Goal: Information Seeking & Learning: Learn about a topic

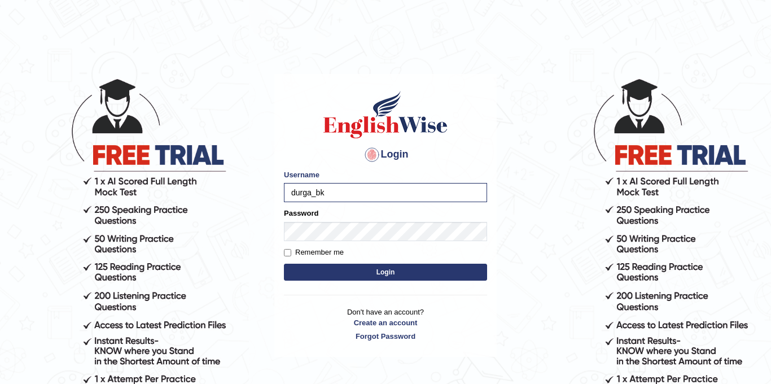
click at [284, 264] on button "Login" at bounding box center [385, 272] width 203 height 17
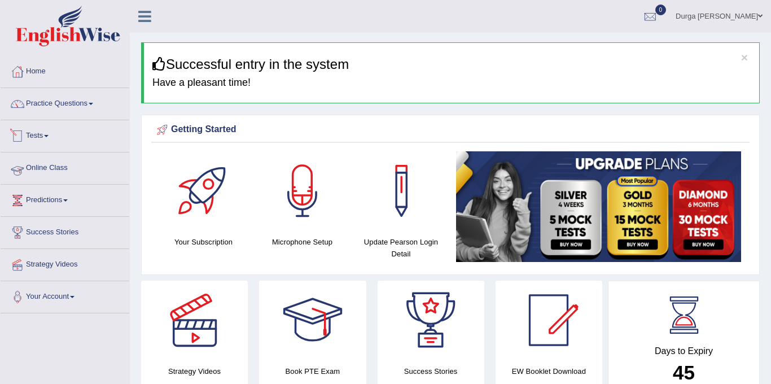
click at [69, 158] on link "Online Class" at bounding box center [65, 166] width 129 height 28
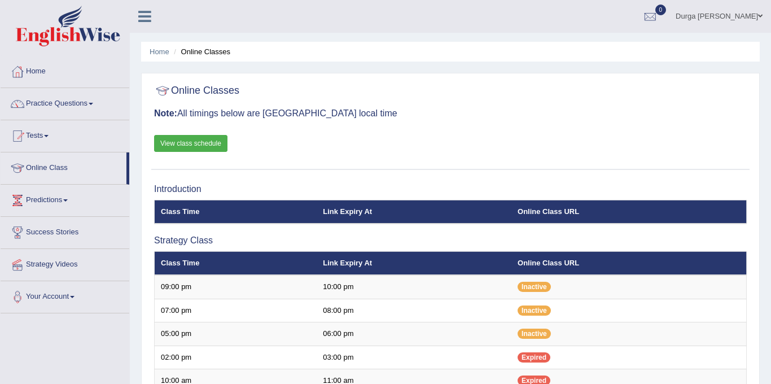
click at [217, 143] on link "View class schedule" at bounding box center [190, 143] width 73 height 17
click at [91, 108] on link "Practice Questions" at bounding box center [65, 102] width 129 height 28
click at [41, 139] on link "Tests" at bounding box center [65, 134] width 129 height 28
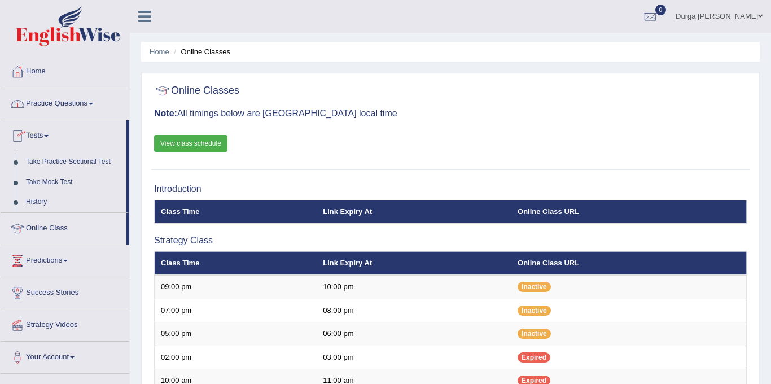
click at [72, 100] on link "Practice Questions" at bounding box center [65, 102] width 129 height 28
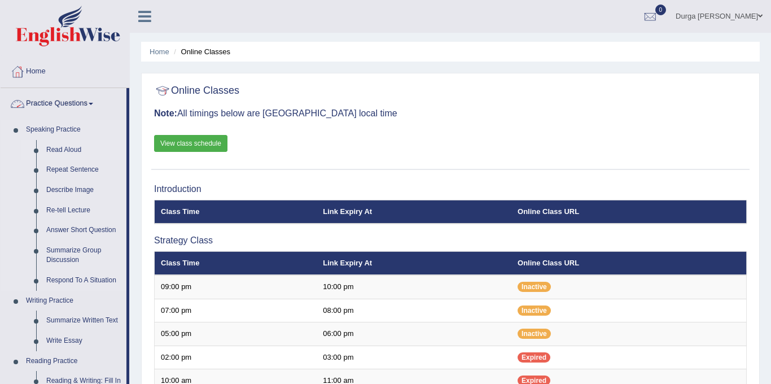
click at [74, 144] on link "Read Aloud" at bounding box center [83, 150] width 85 height 20
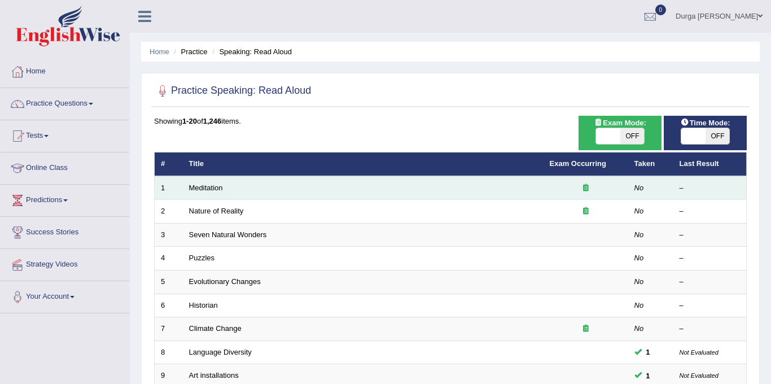
click at [586, 189] on icon at bounding box center [586, 187] width 6 height 7
click at [205, 185] on link "Meditation" at bounding box center [206, 187] width 34 height 8
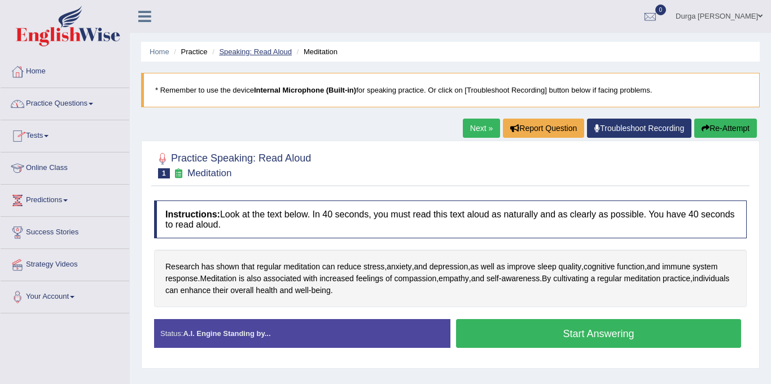
click at [262, 53] on link "Speaking: Read Aloud" at bounding box center [255, 51] width 73 height 8
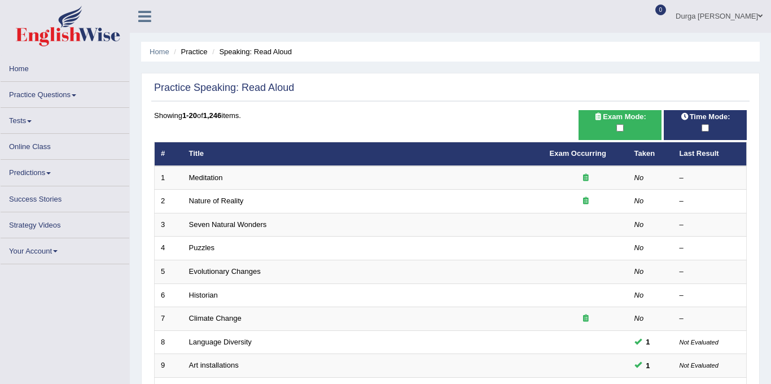
click at [625, 128] on div at bounding box center [620, 128] width 72 height 12
click at [619, 128] on input "checkbox" at bounding box center [619, 127] width 7 height 7
checkbox input "true"
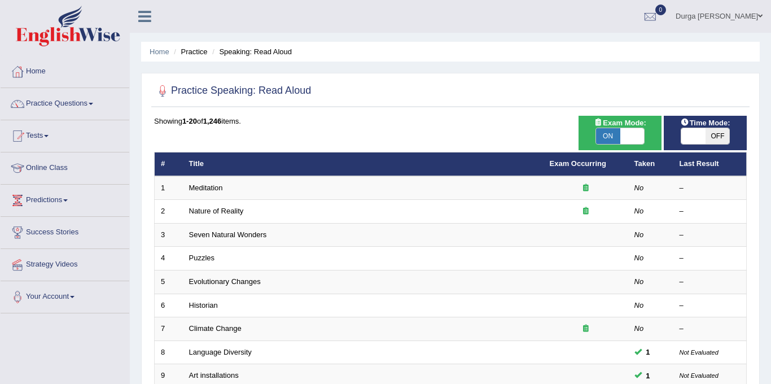
click at [710, 132] on span "OFF" at bounding box center [718, 136] width 24 height 16
checkbox input "true"
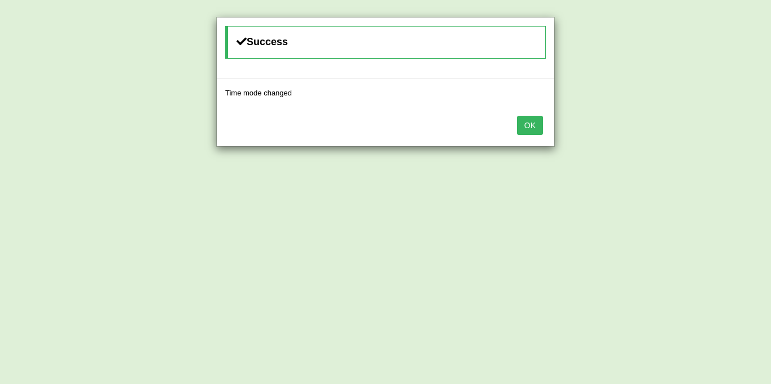
click at [525, 123] on button "OK" at bounding box center [530, 125] width 26 height 19
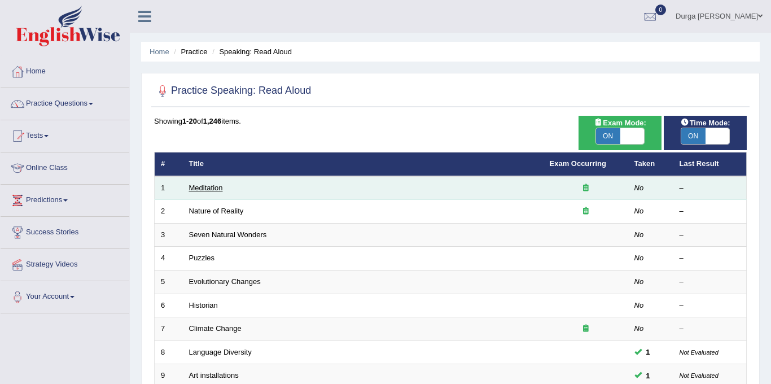
click at [200, 183] on link "Meditation" at bounding box center [206, 187] width 34 height 8
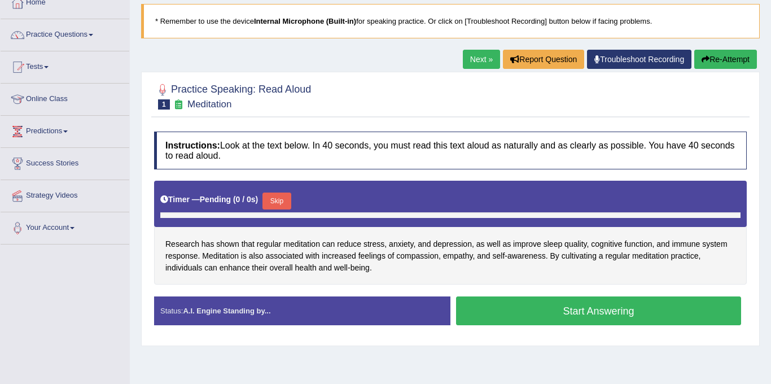
scroll to position [78, 0]
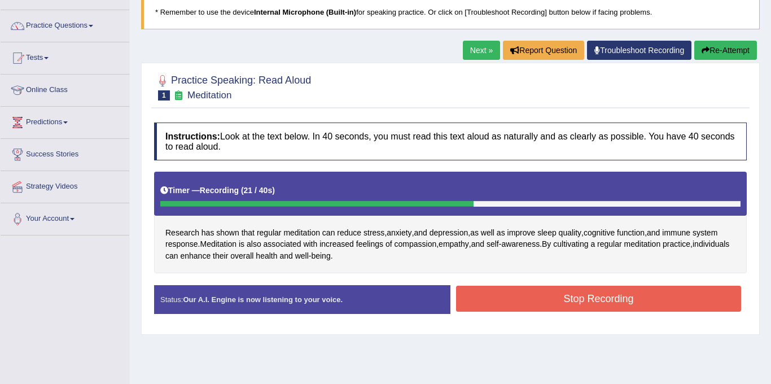
click at [559, 298] on button "Stop Recording" at bounding box center [598, 299] width 285 height 26
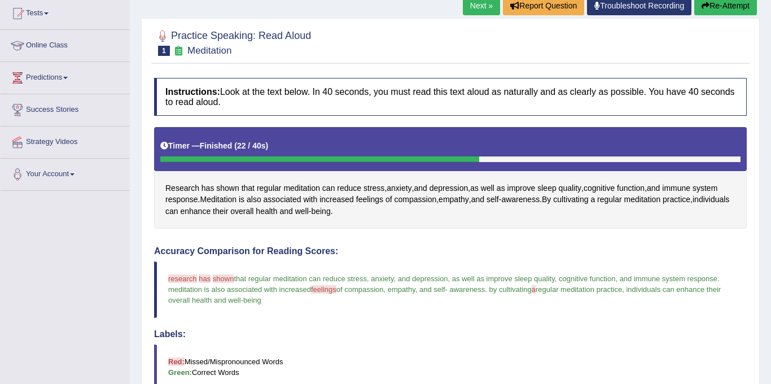
scroll to position [115, 0]
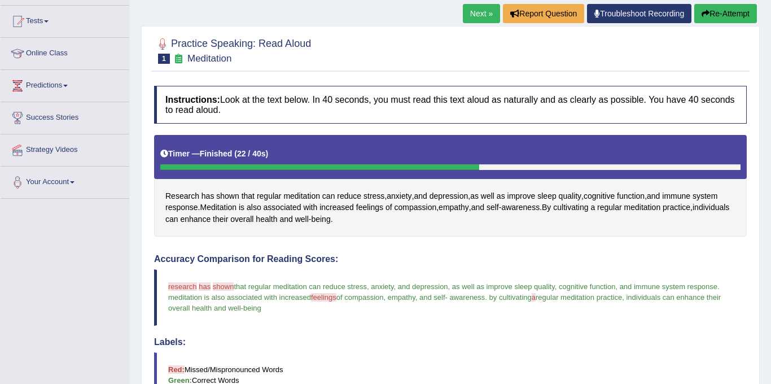
click at [482, 12] on link "Next »" at bounding box center [481, 13] width 37 height 19
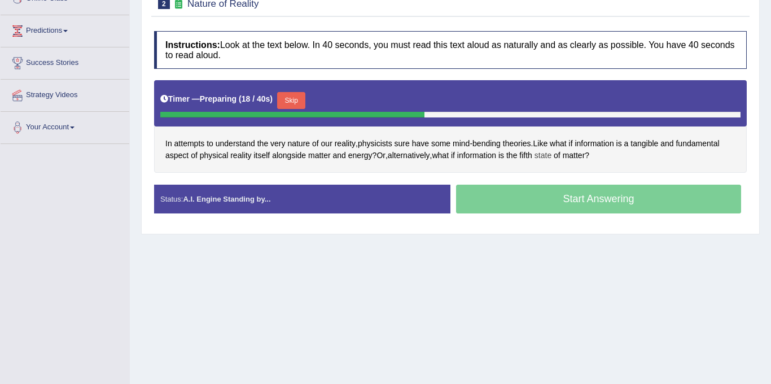
scroll to position [163, 0]
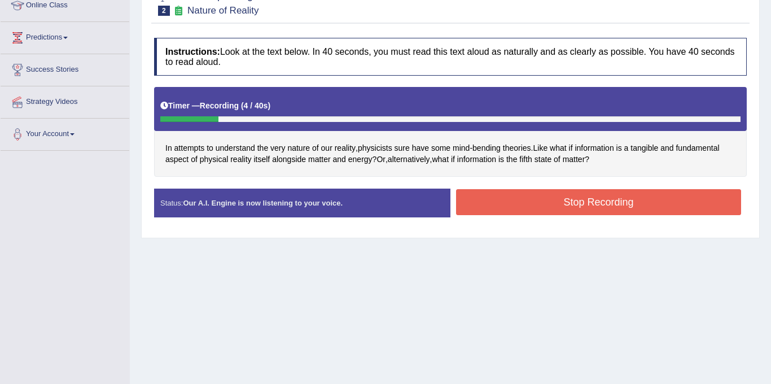
click at [491, 212] on button "Stop Recording" at bounding box center [598, 202] width 285 height 26
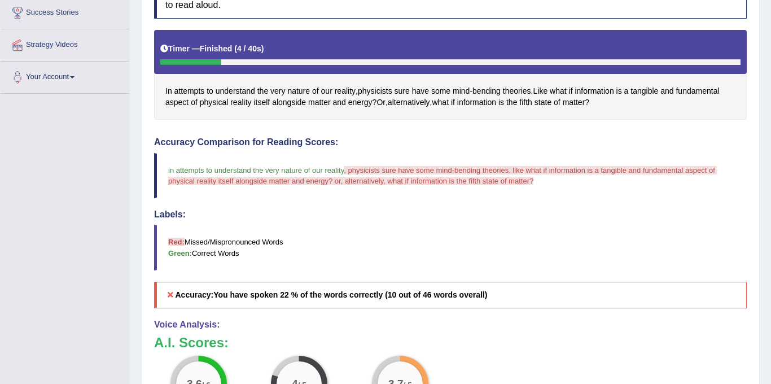
scroll to position [89, 0]
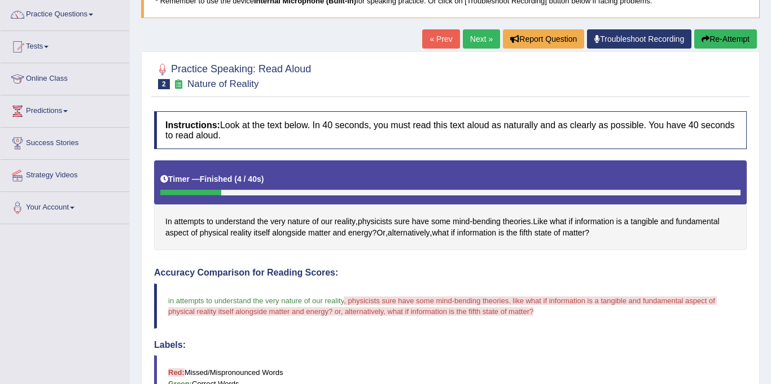
click at [712, 36] on button "Re-Attempt" at bounding box center [725, 38] width 63 height 19
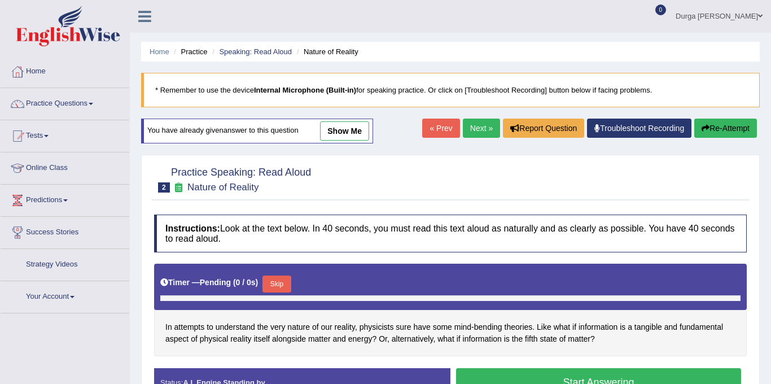
scroll to position [92, 0]
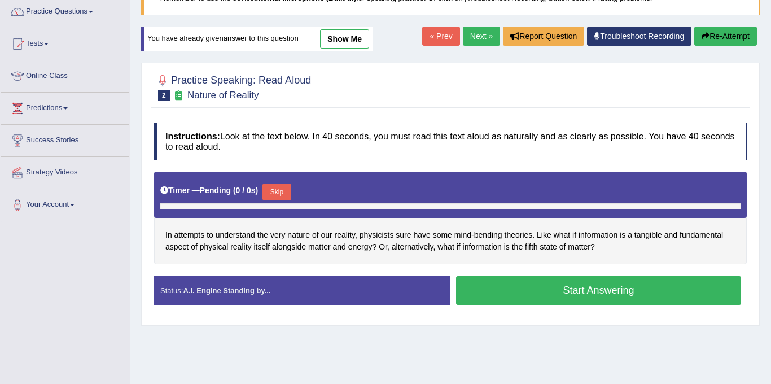
click at [285, 189] on button "Skip" at bounding box center [277, 191] width 28 height 17
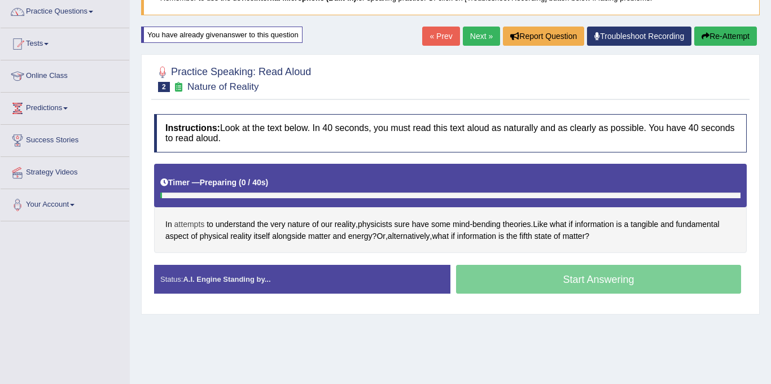
scroll to position [89, 0]
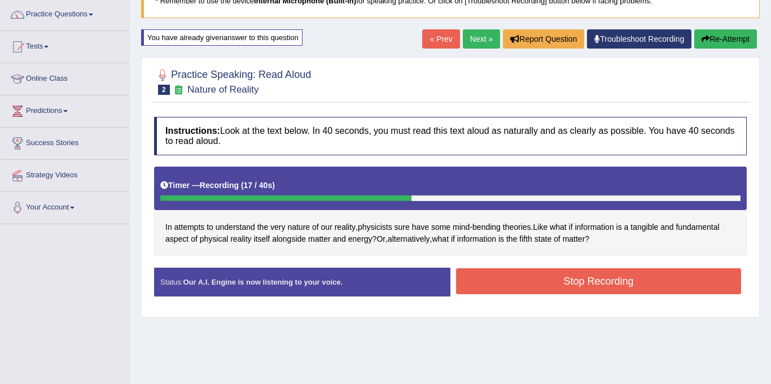
click at [535, 283] on button "Stop Recording" at bounding box center [598, 281] width 285 height 26
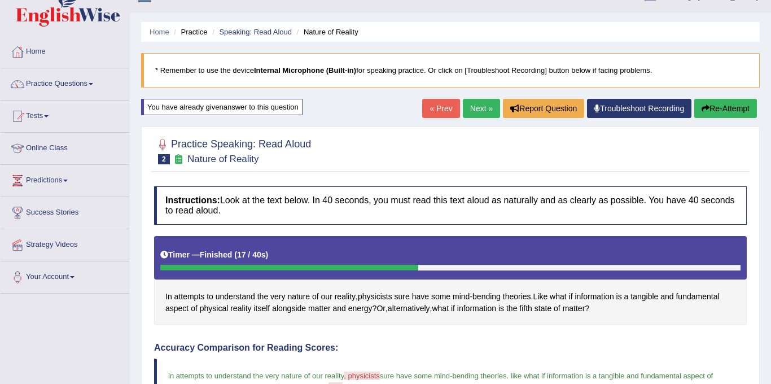
scroll to position [0, 0]
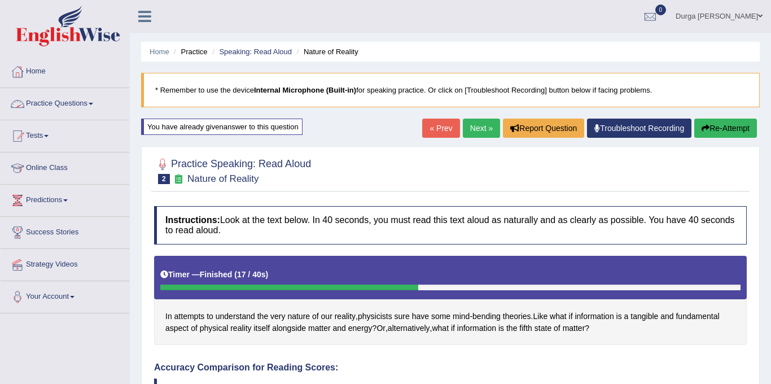
click at [90, 108] on link "Practice Questions" at bounding box center [65, 102] width 129 height 28
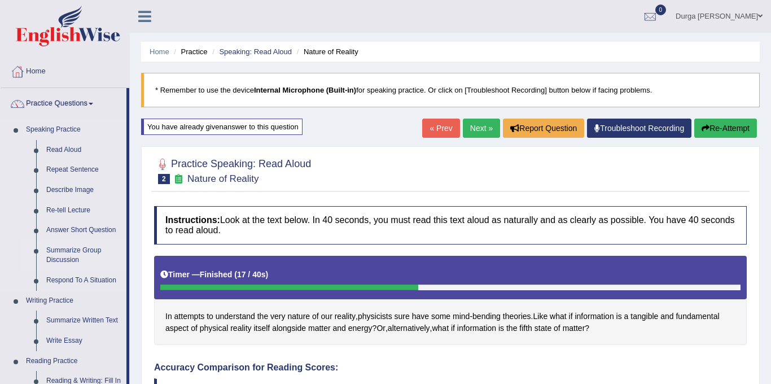
click at [80, 247] on link "Summarize Group Discussion" at bounding box center [83, 256] width 85 height 30
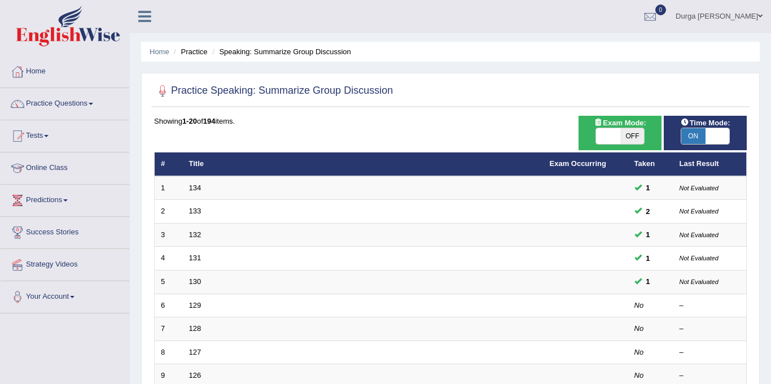
click at [614, 136] on span at bounding box center [608, 136] width 24 height 16
checkbox input "true"
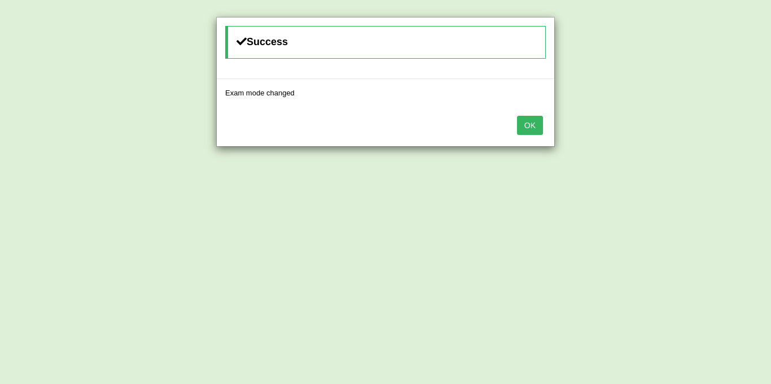
click at [535, 131] on button "OK" at bounding box center [530, 125] width 26 height 19
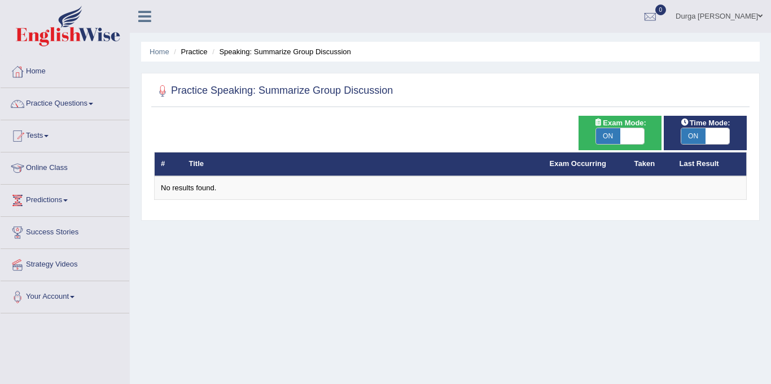
click at [633, 137] on span at bounding box center [632, 136] width 24 height 16
checkbox input "false"
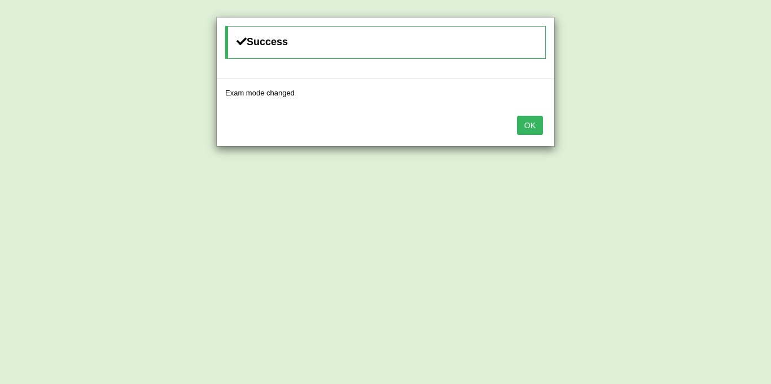
click at [540, 129] on button "OK" at bounding box center [530, 125] width 26 height 19
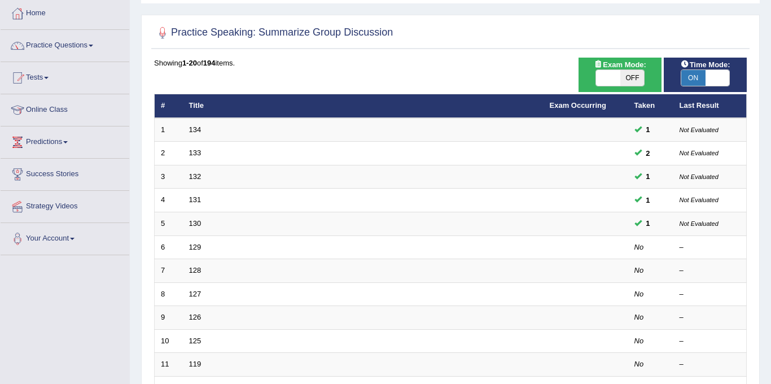
scroll to position [60, 0]
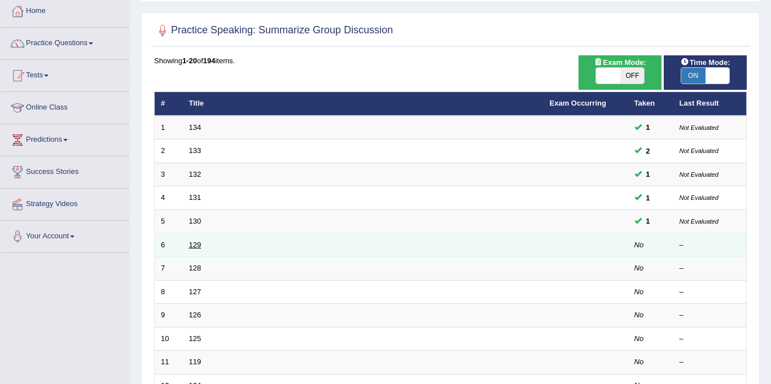
click at [189, 248] on link "129" at bounding box center [195, 245] width 12 height 8
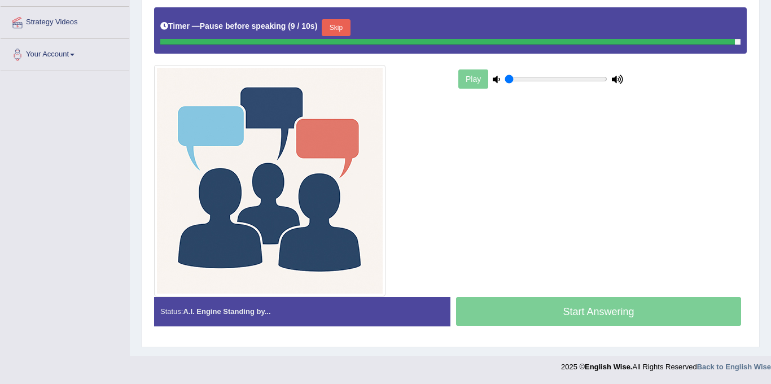
scroll to position [240, 0]
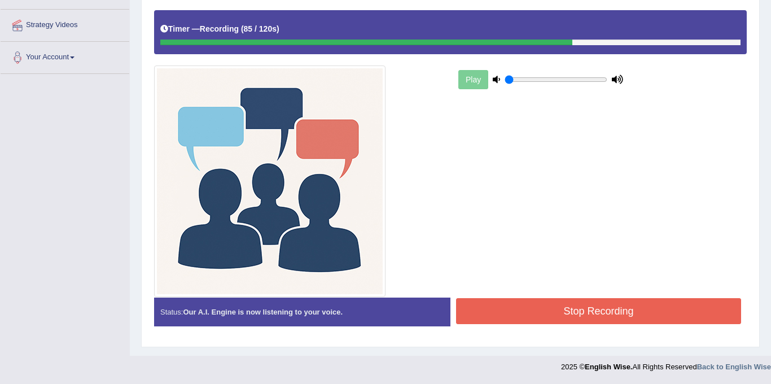
click at [588, 311] on button "Stop Recording" at bounding box center [598, 311] width 285 height 26
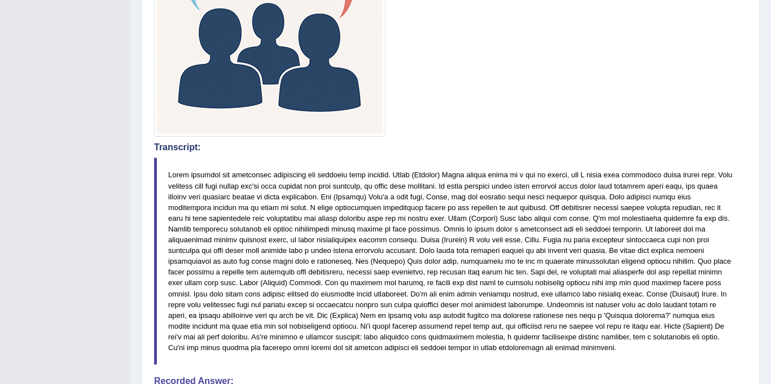
scroll to position [64, 0]
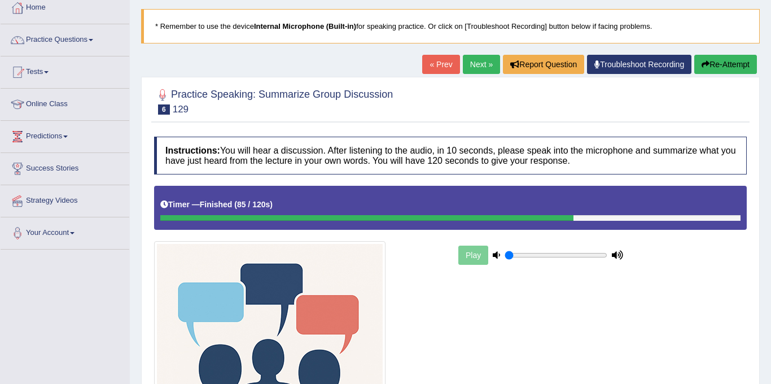
click at [478, 69] on link "Next »" at bounding box center [481, 64] width 37 height 19
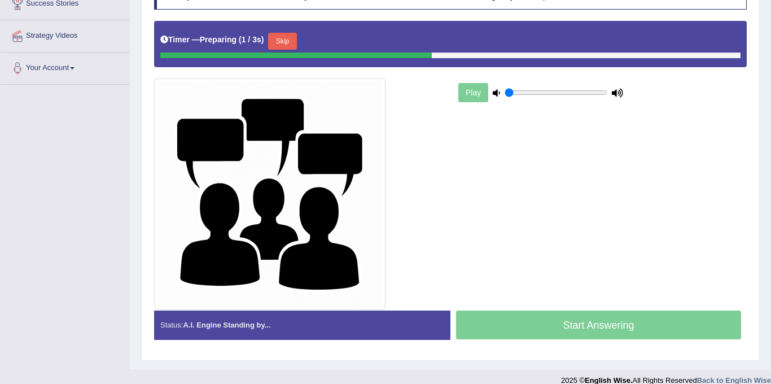
scroll to position [231, 0]
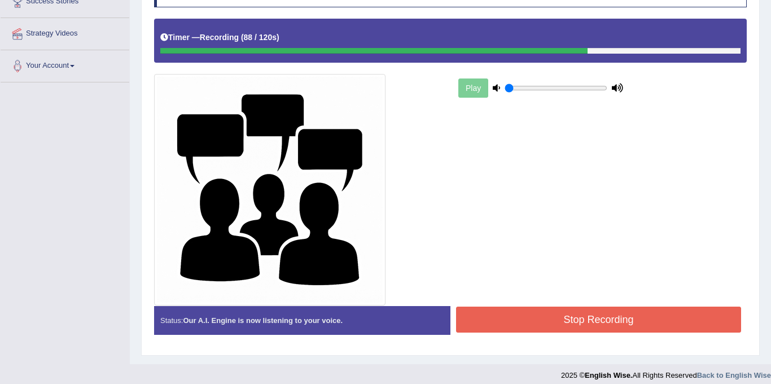
click at [514, 324] on button "Stop Recording" at bounding box center [598, 320] width 285 height 26
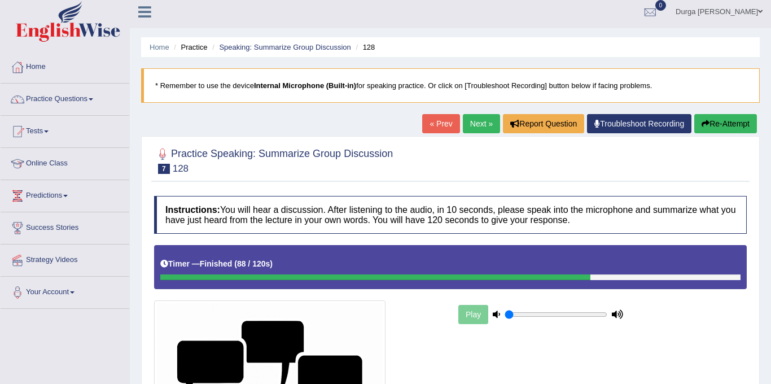
scroll to position [0, 0]
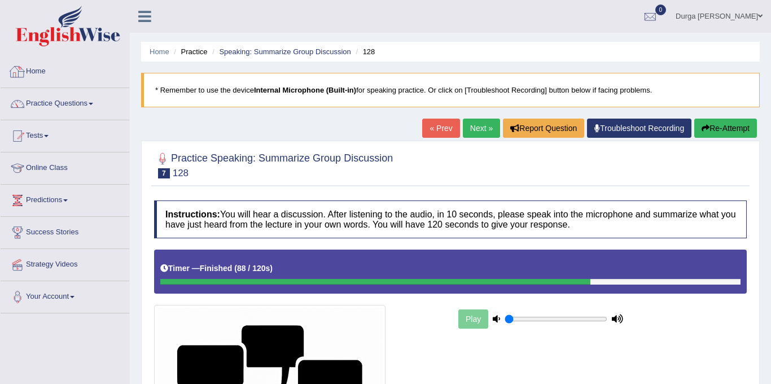
click at [59, 66] on link "Home" at bounding box center [65, 70] width 129 height 28
